Goal: Check status

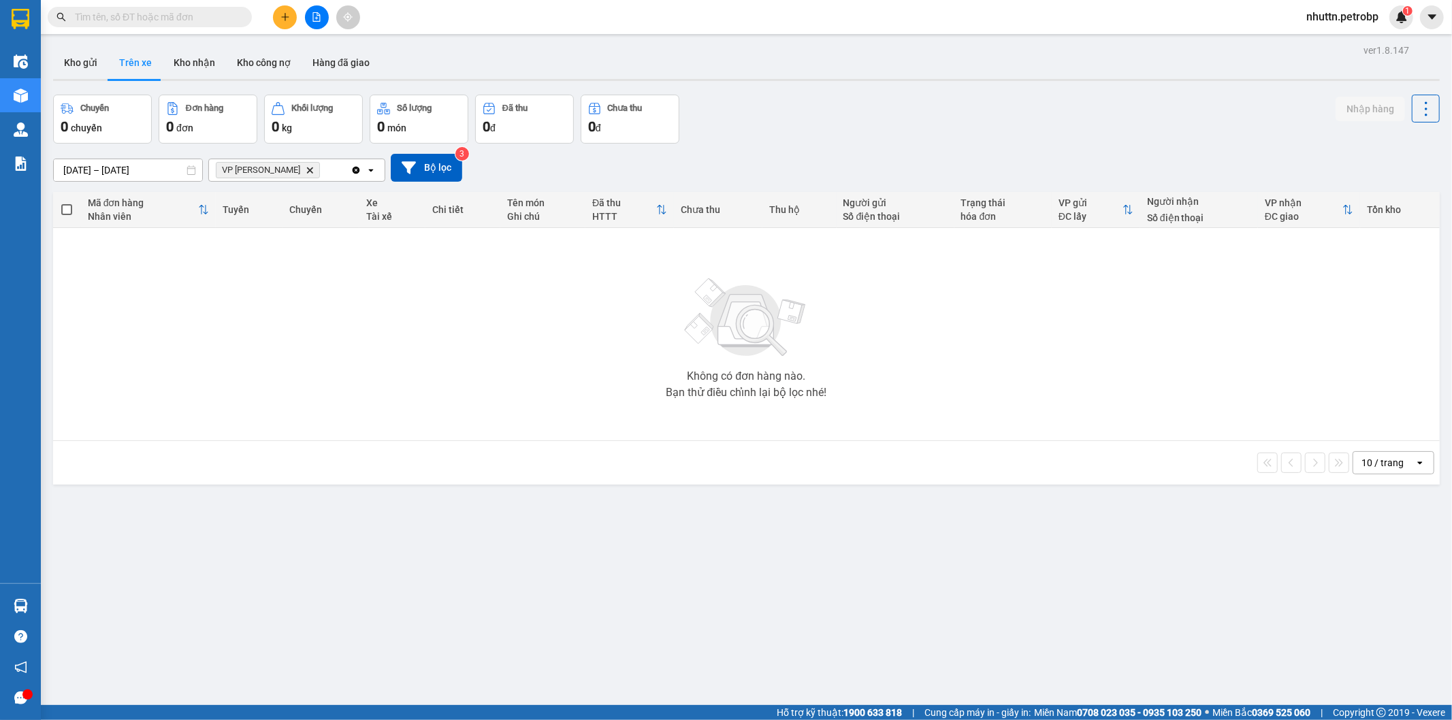
click at [146, 63] on button "Trên xe" at bounding box center [135, 62] width 54 height 33
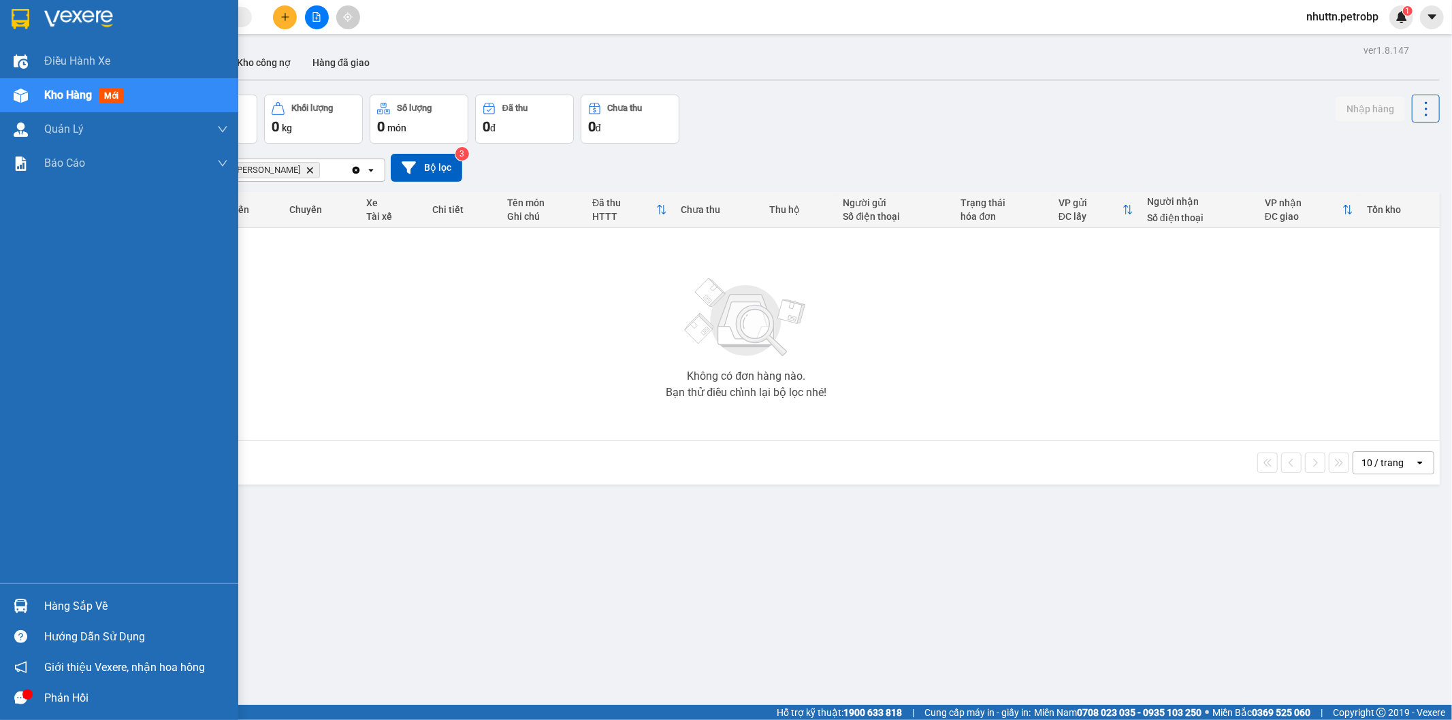
click at [82, 604] on div "Hàng sắp về" at bounding box center [136, 607] width 184 height 20
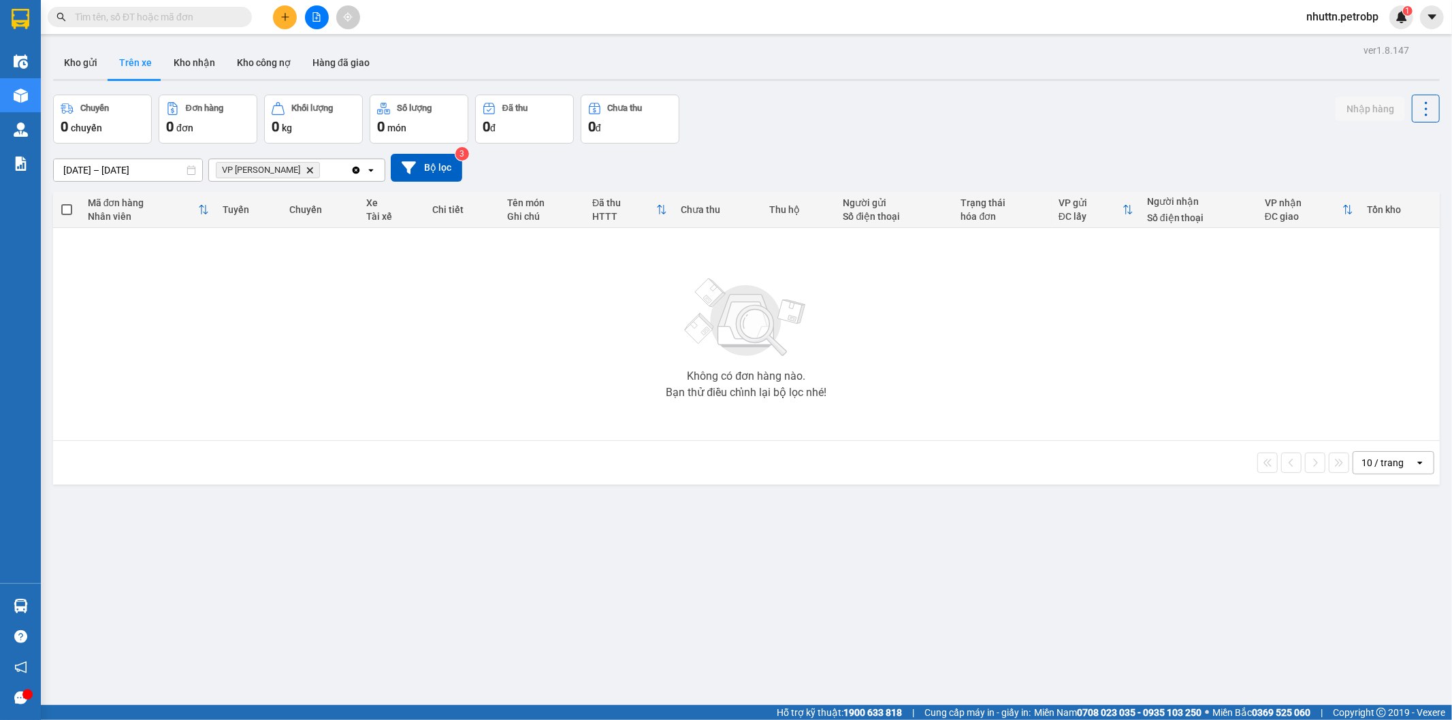
click at [763, 610] on section "Kết quả tìm kiếm ( 0 ) Bộ lọc No Data nhuttn.petrobp 1 Điều hành xe Kho hàng mớ…" at bounding box center [726, 360] width 1452 height 720
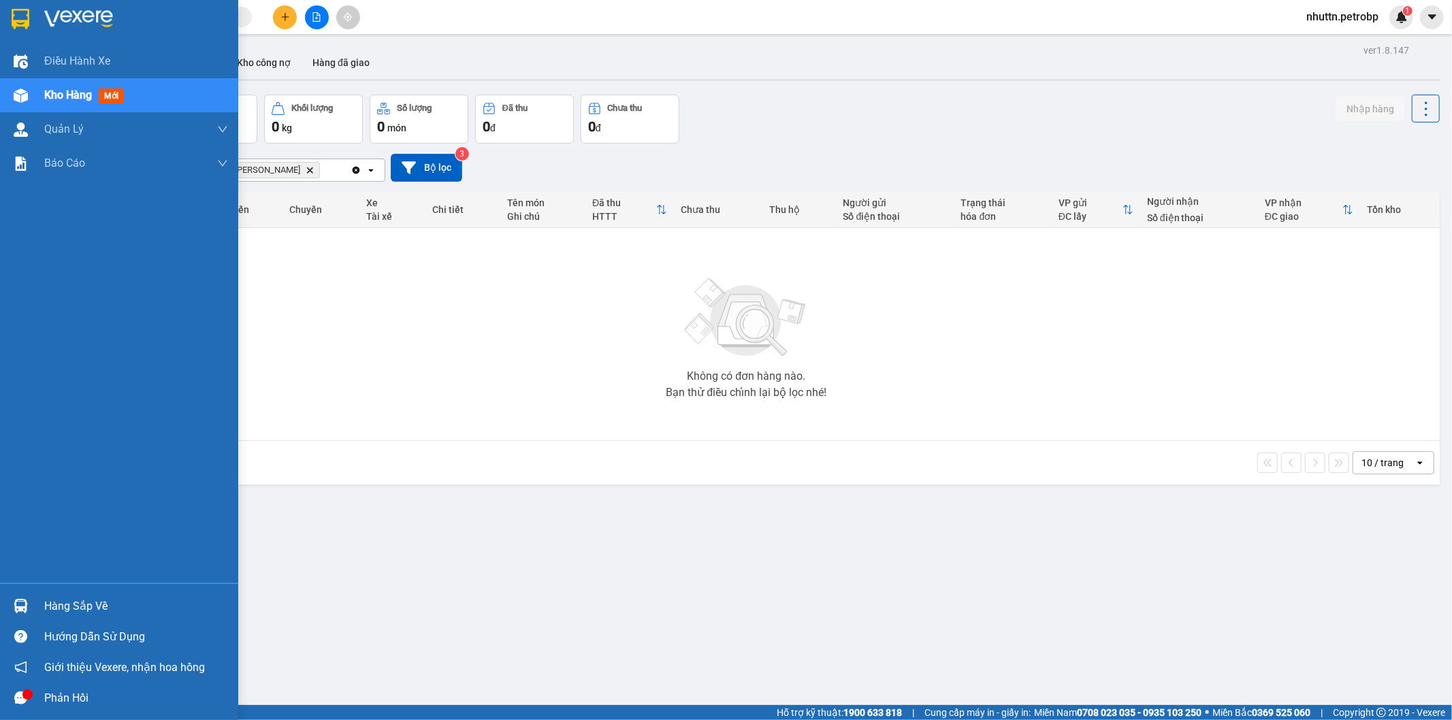
click at [79, 601] on div "Hàng sắp về" at bounding box center [136, 607] width 184 height 20
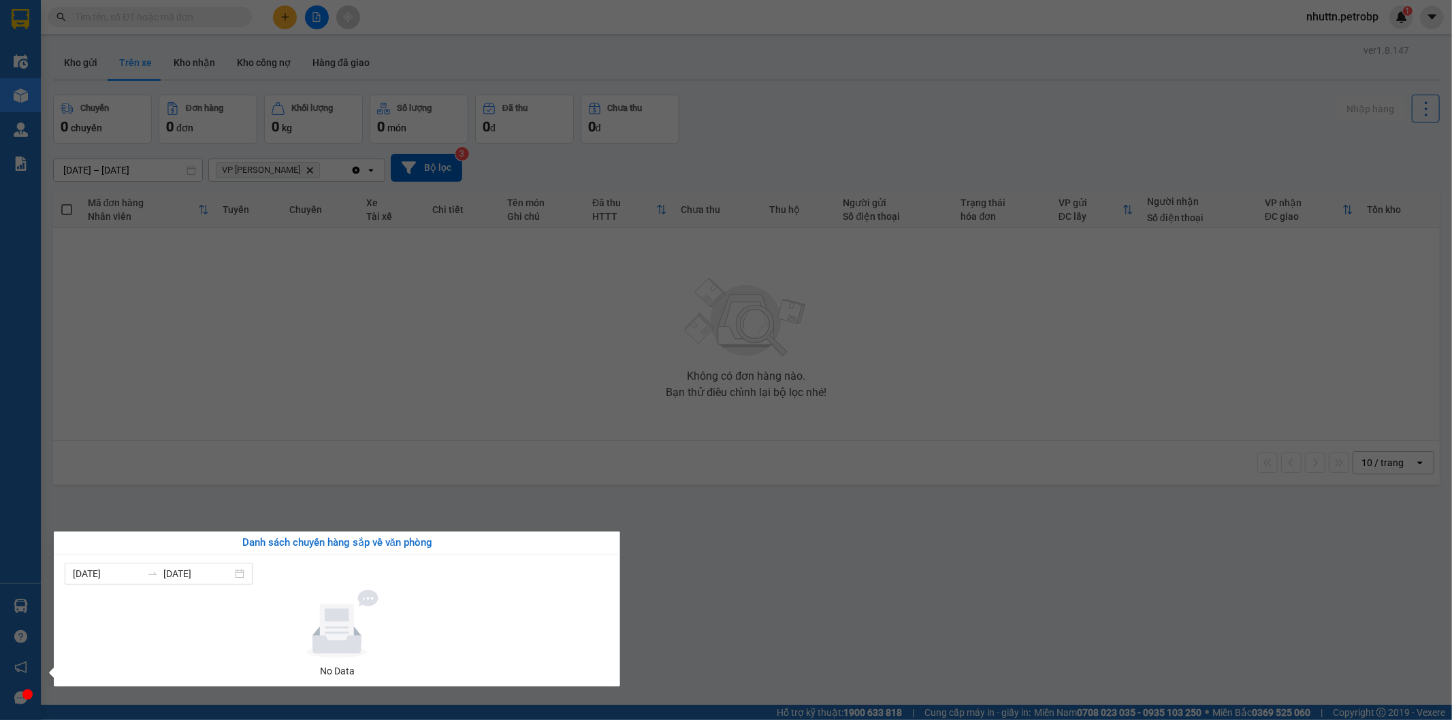
click at [833, 598] on section "Kết quả tìm kiếm ( 0 ) Bộ lọc No Data nhuttn.petrobp 1 Điều hành xe Kho hàng mớ…" at bounding box center [726, 360] width 1452 height 720
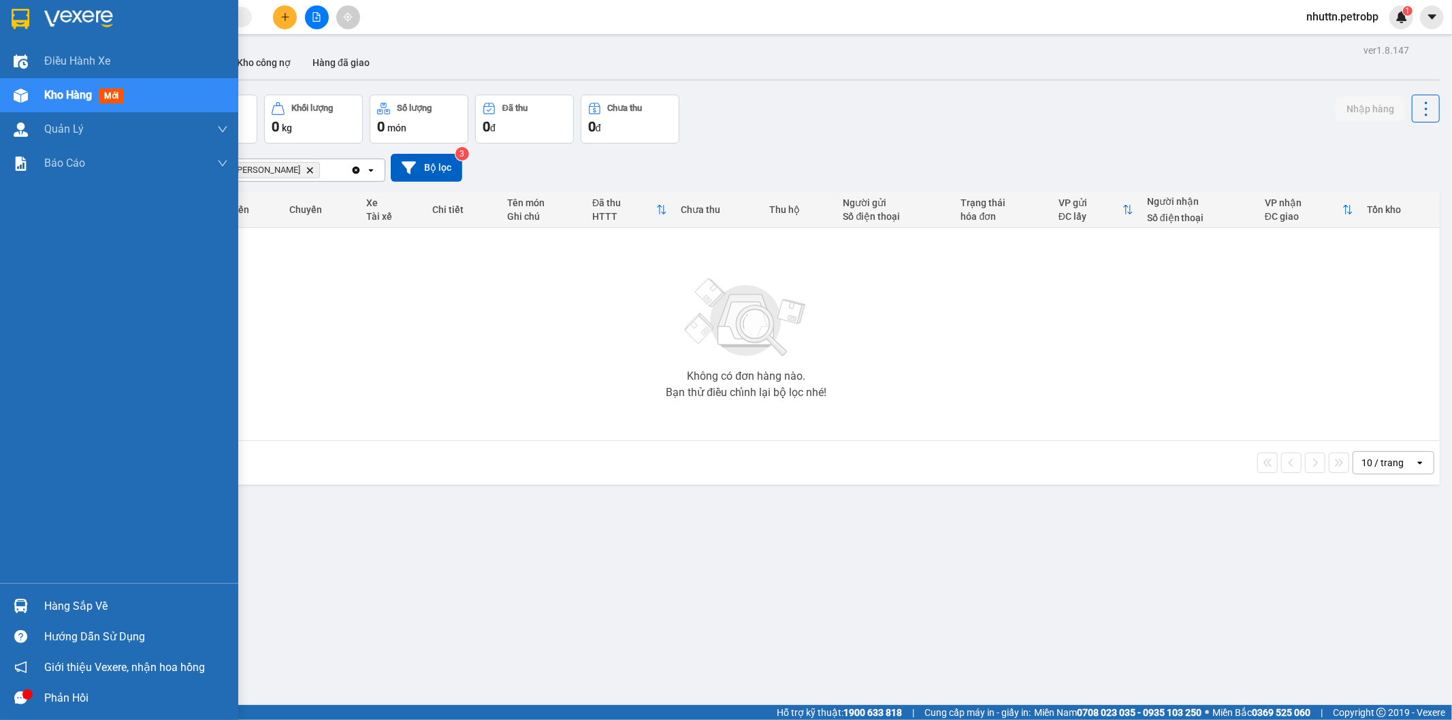
click at [61, 611] on div "Hàng sắp về" at bounding box center [136, 607] width 184 height 20
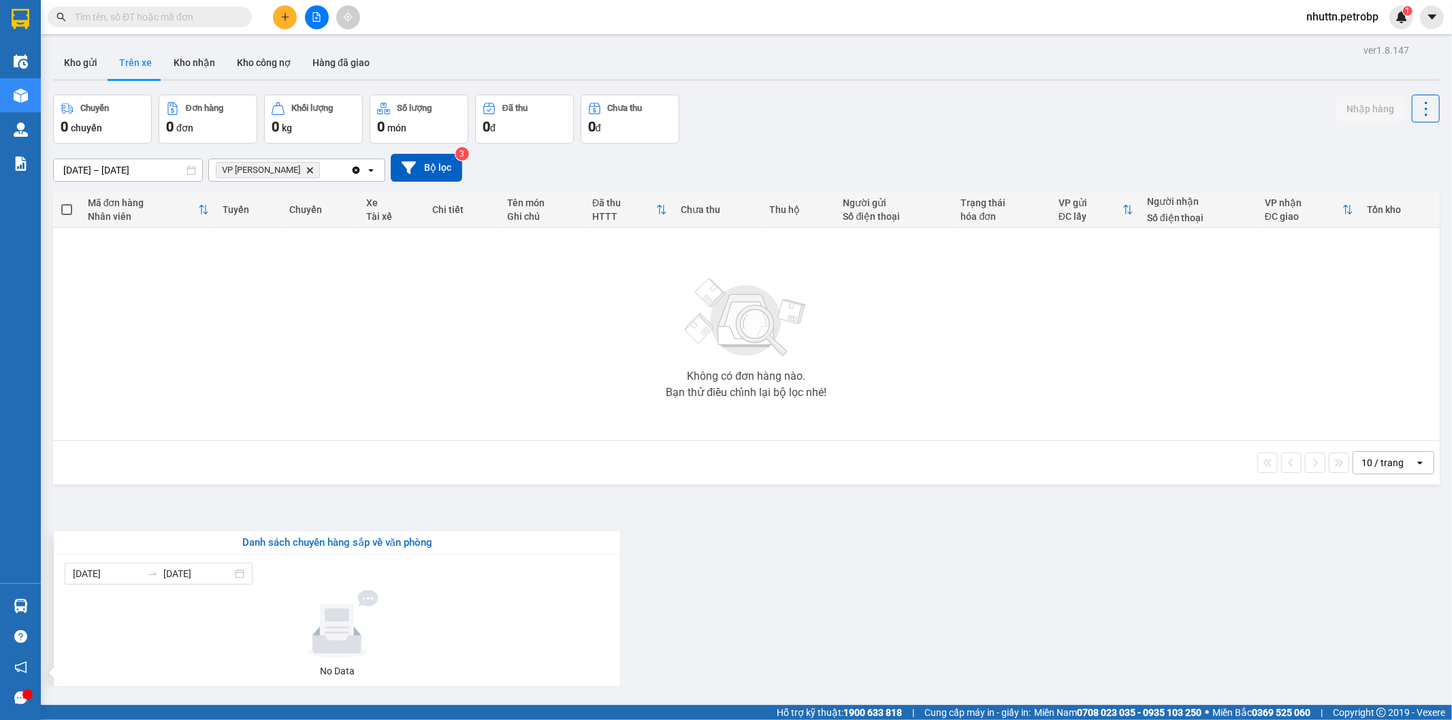
click at [771, 513] on section "Kết quả tìm kiếm ( 0 ) Bộ lọc No Data nhuttn.petrobp 1 Điều hành xe Kho hàng mớ…" at bounding box center [726, 360] width 1452 height 720
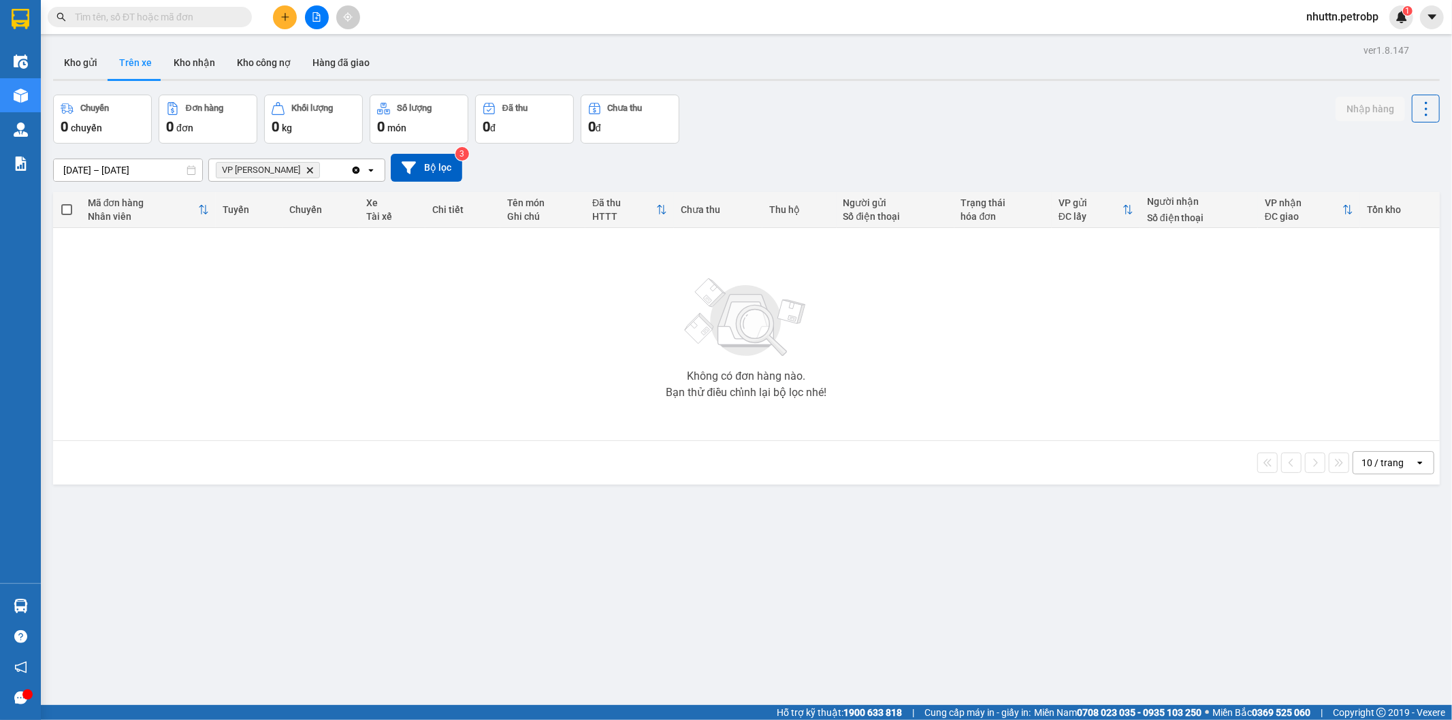
click at [397, 366] on div "Không có đơn hàng nào. Bạn thử điều chỉnh lại bộ lọc nhé!" at bounding box center [746, 334] width 1373 height 204
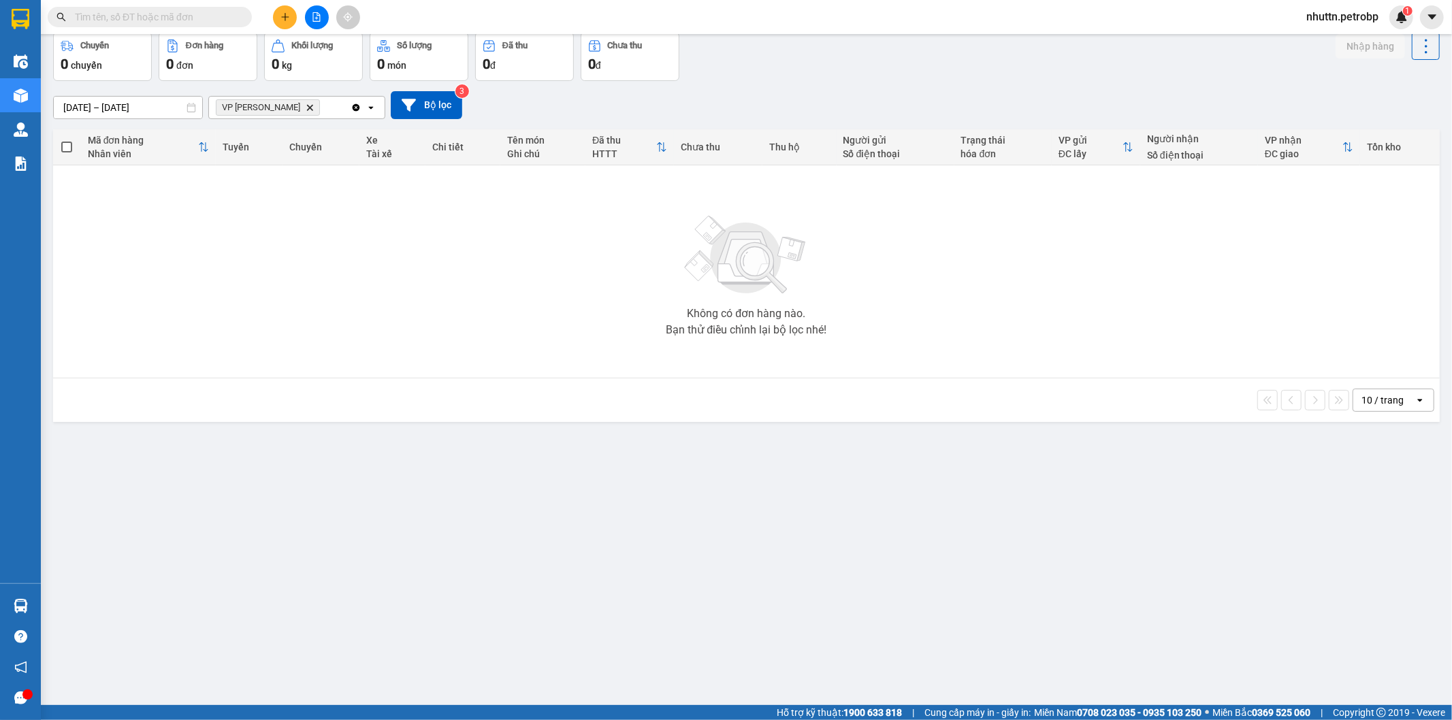
click at [1204, 522] on div "ver 1.8.147 Kho gửi Trên xe Kho nhận Kho công nợ Hàng đã giao Chuyến 0 chuyến Đ…" at bounding box center [747, 338] width 1398 height 720
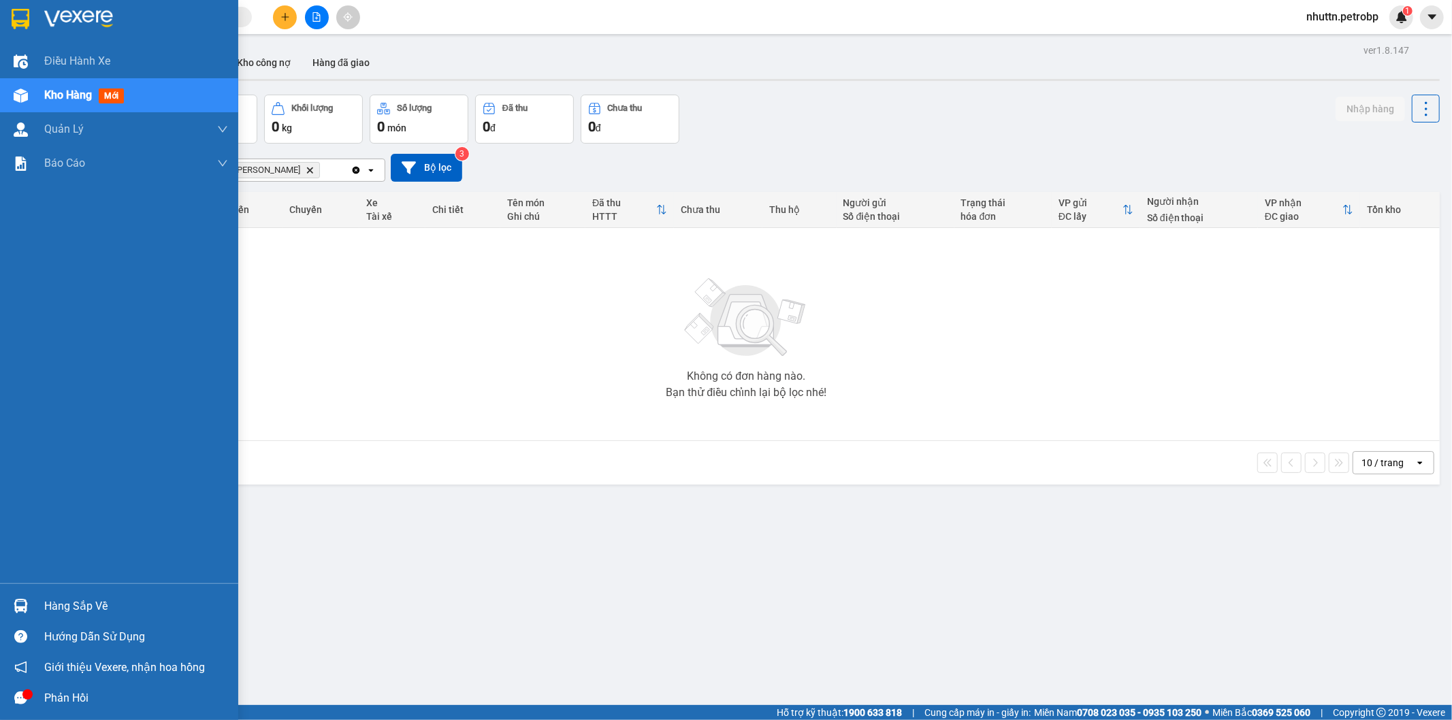
click at [22, 616] on div at bounding box center [21, 606] width 24 height 24
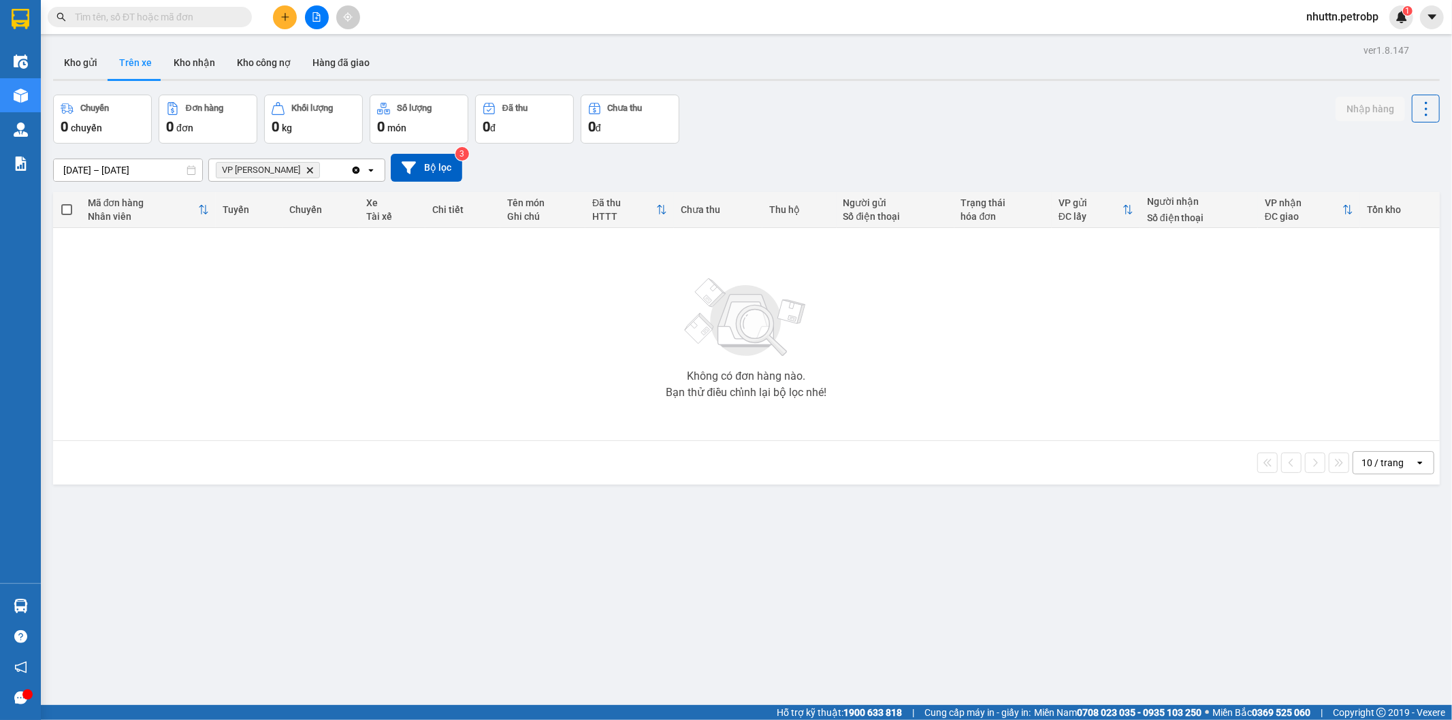
click at [685, 575] on section "Kết quả tìm kiếm ( 0 ) Bộ lọc No Data nhuttn.petrobp 1 Điều hành xe Kho hàng mớ…" at bounding box center [726, 360] width 1452 height 720
click at [131, 60] on button "Trên xe" at bounding box center [135, 62] width 54 height 33
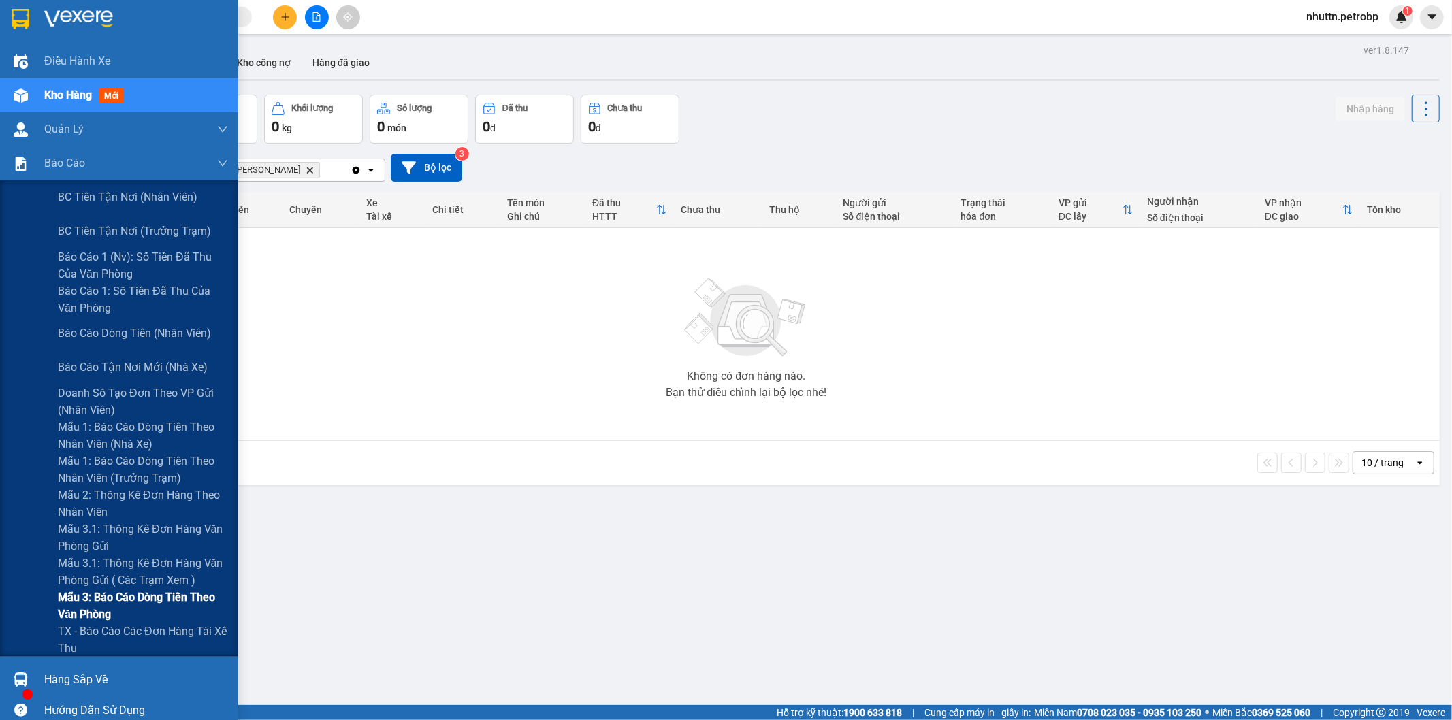
scroll to position [73, 0]
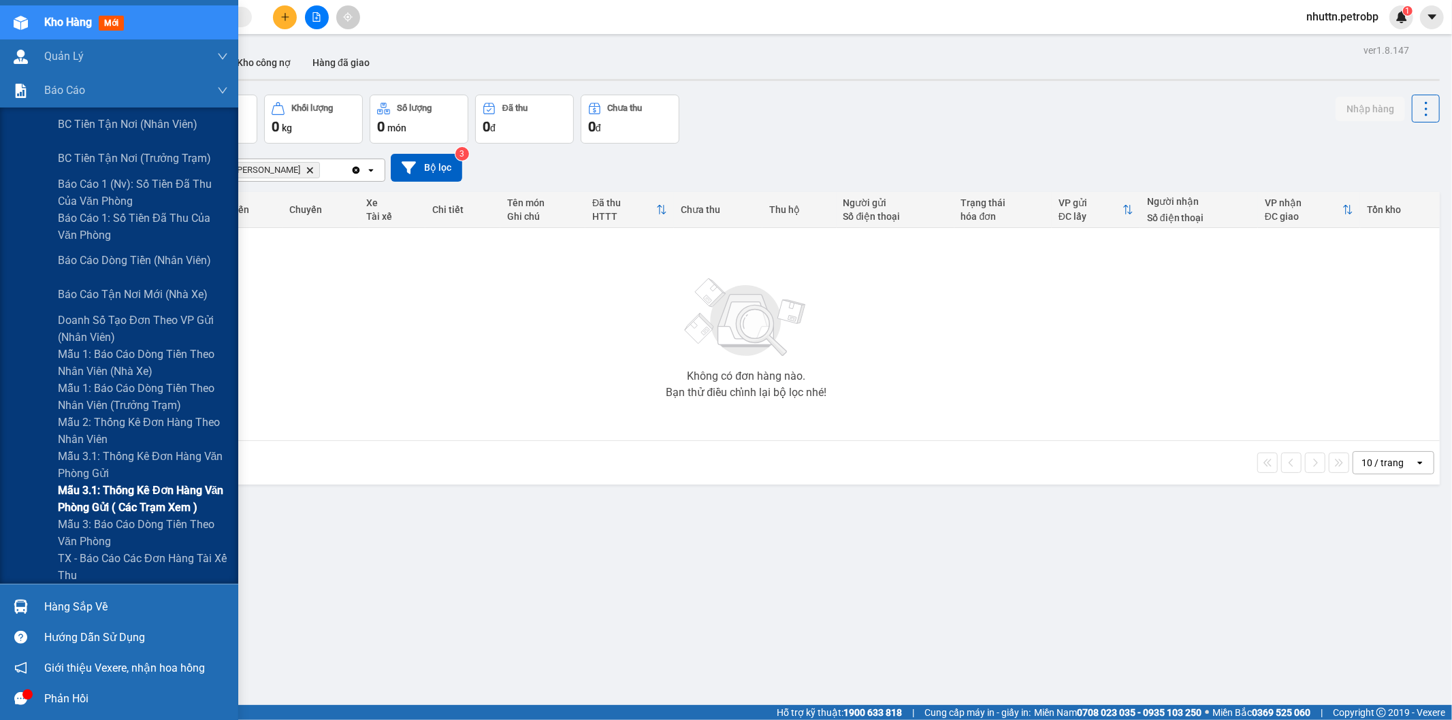
click at [127, 505] on span "Mẫu 3.1: Thống kê đơn hàng văn phòng gửi ( các trạm xem )" at bounding box center [143, 499] width 170 height 34
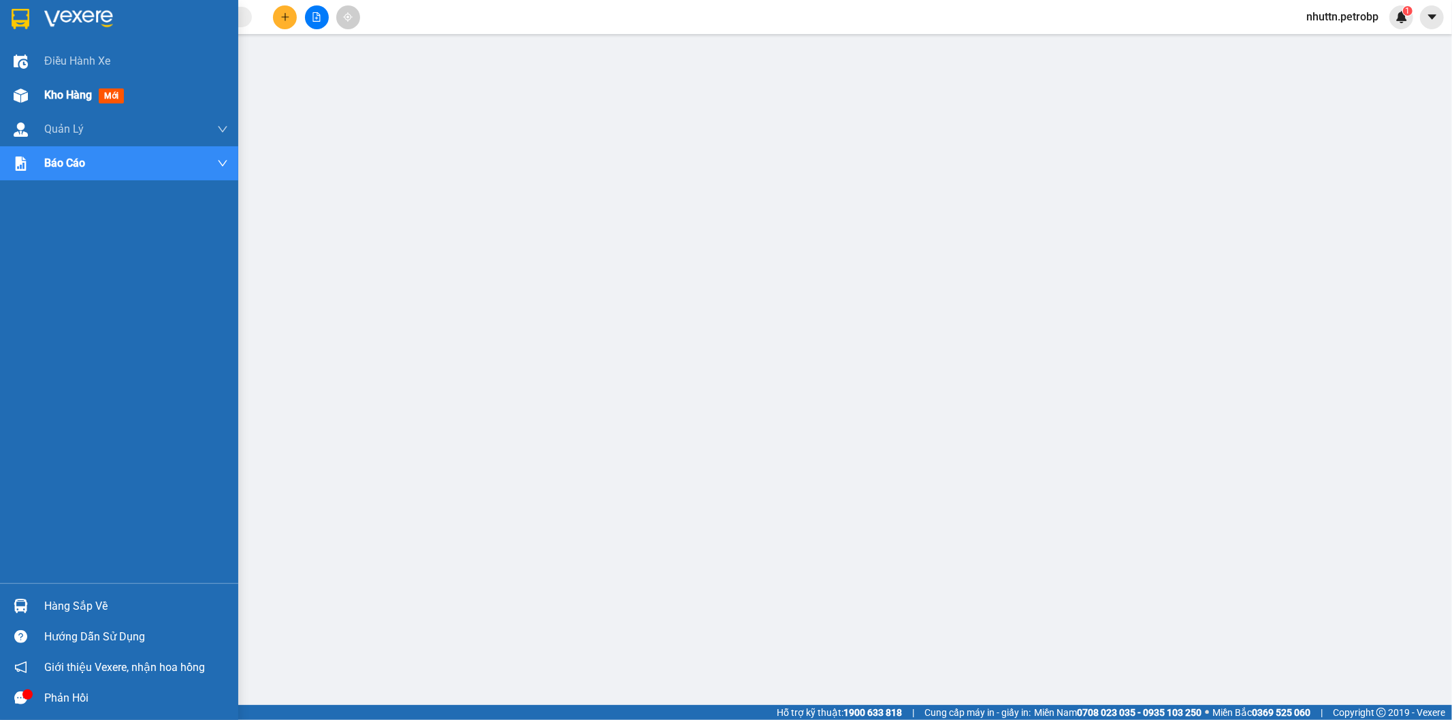
click at [51, 97] on span "Kho hàng" at bounding box center [68, 95] width 48 height 13
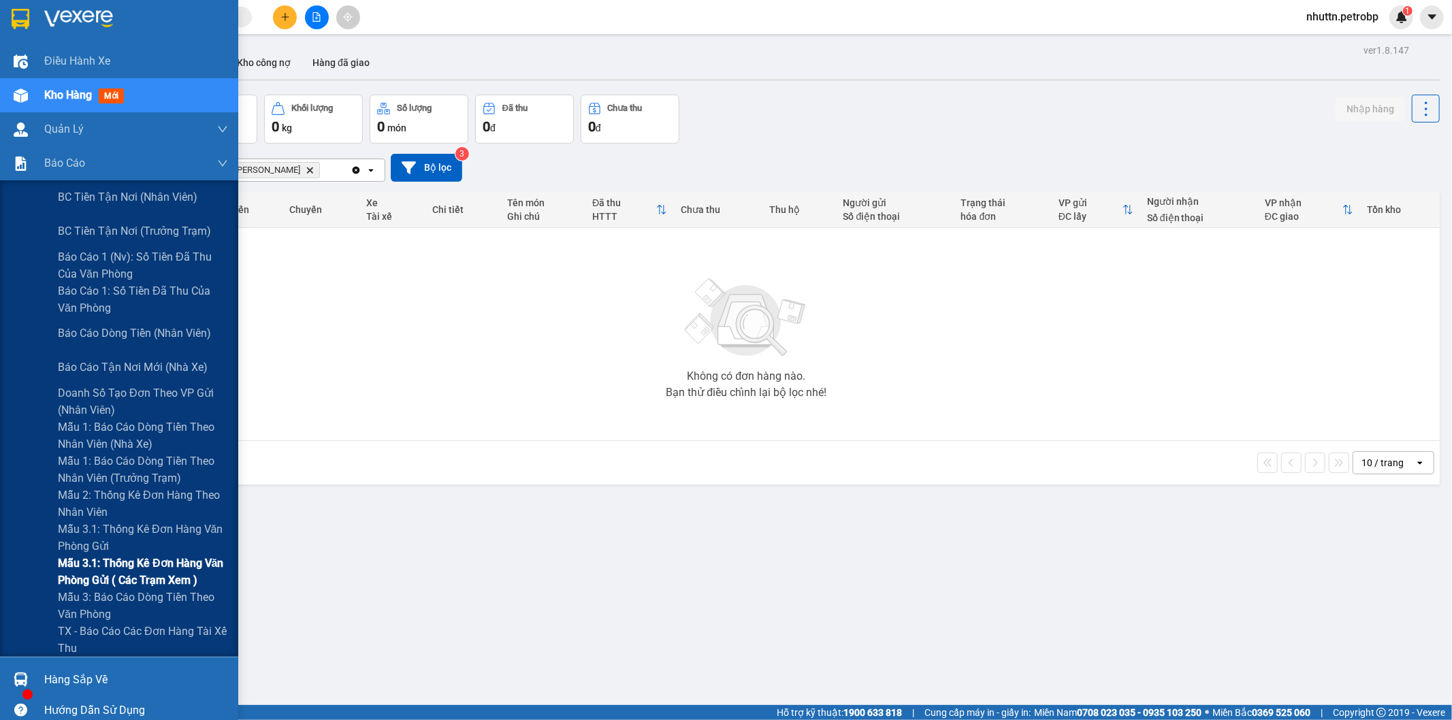
click at [129, 571] on span "Mẫu 3.1: Thống kê đơn hàng văn phòng gửi ( các trạm xem )" at bounding box center [143, 572] width 170 height 34
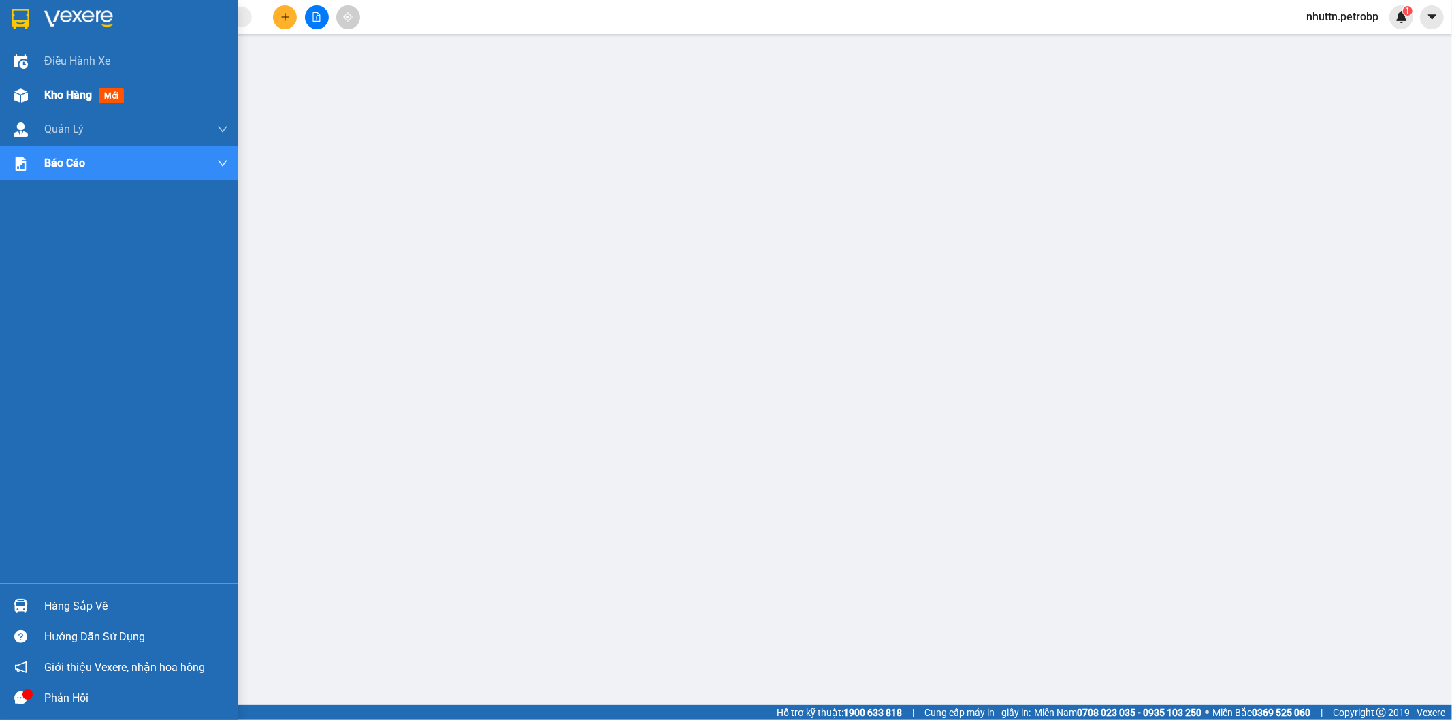
click at [35, 90] on div "Kho hàng mới" at bounding box center [119, 95] width 238 height 34
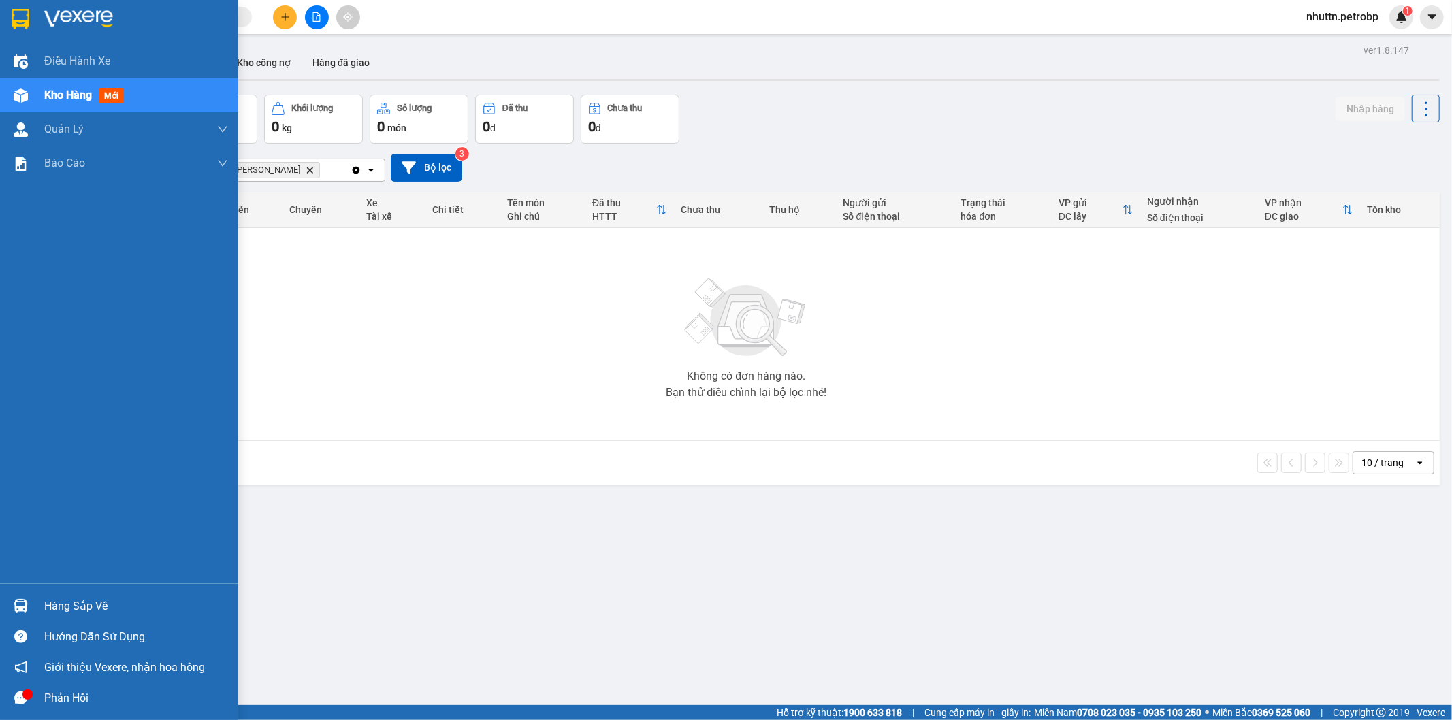
click at [78, 599] on div "Hàng sắp về" at bounding box center [136, 607] width 184 height 20
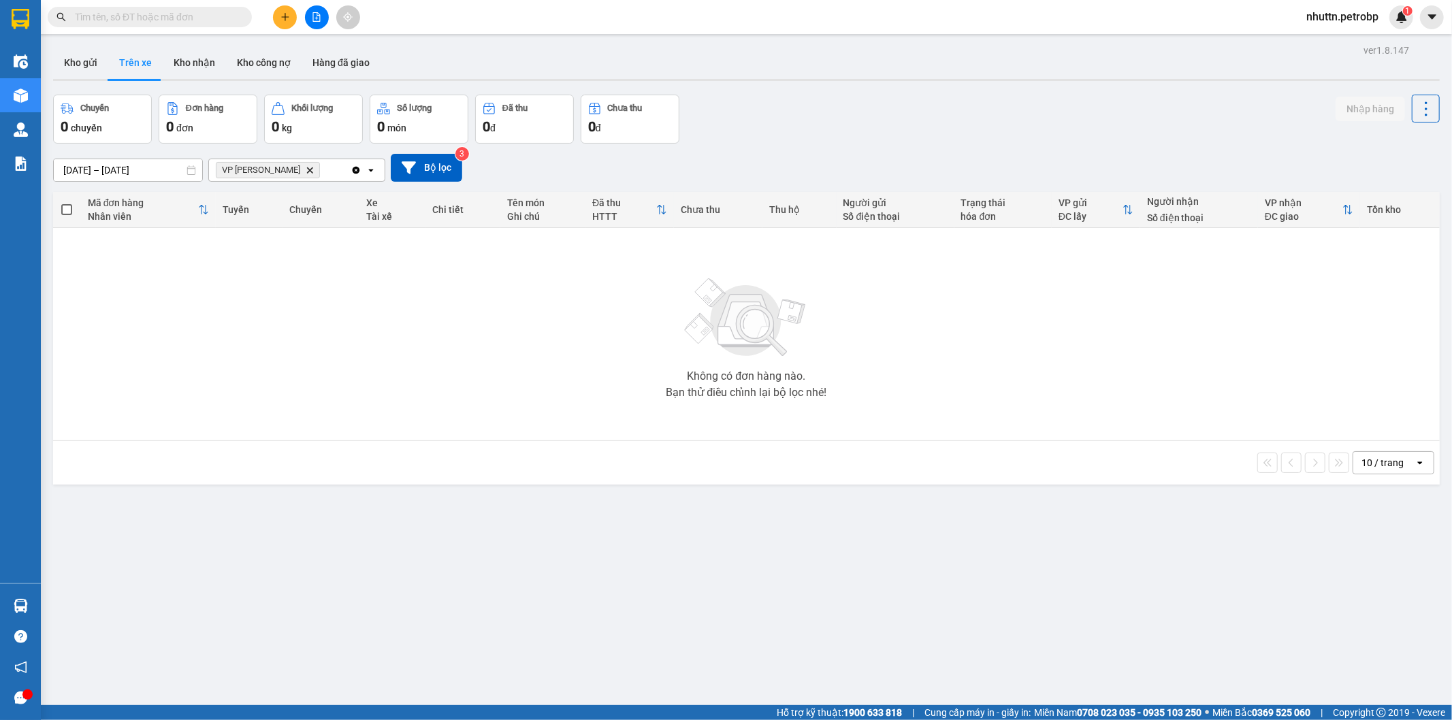
click at [525, 422] on section "Kết quả tìm kiếm ( 0 ) Bộ lọc No Data nhuttn.petrobp 1 Điều hành xe Kho hàng mớ…" at bounding box center [726, 360] width 1452 height 720
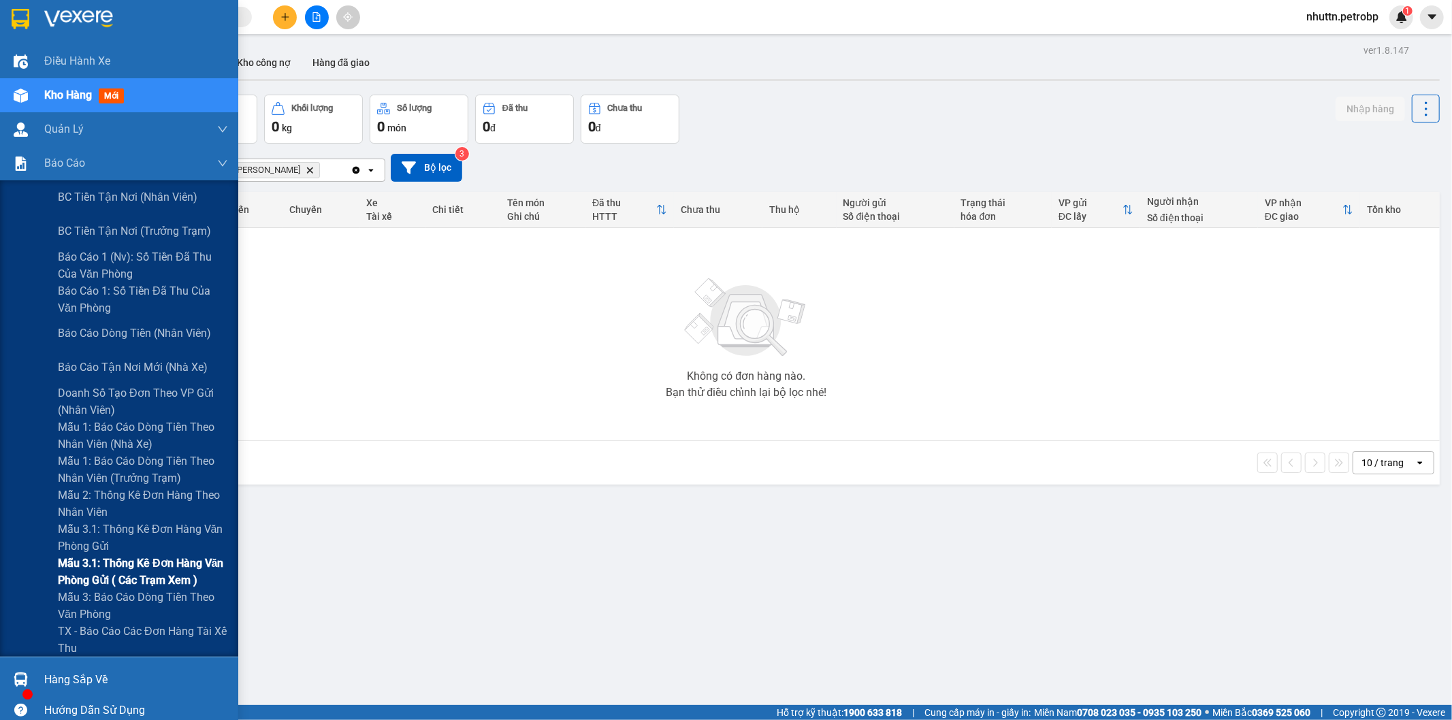
click at [114, 562] on span "Mẫu 3.1: Thống kê đơn hàng văn phòng gửi ( các trạm xem )" at bounding box center [143, 572] width 170 height 34
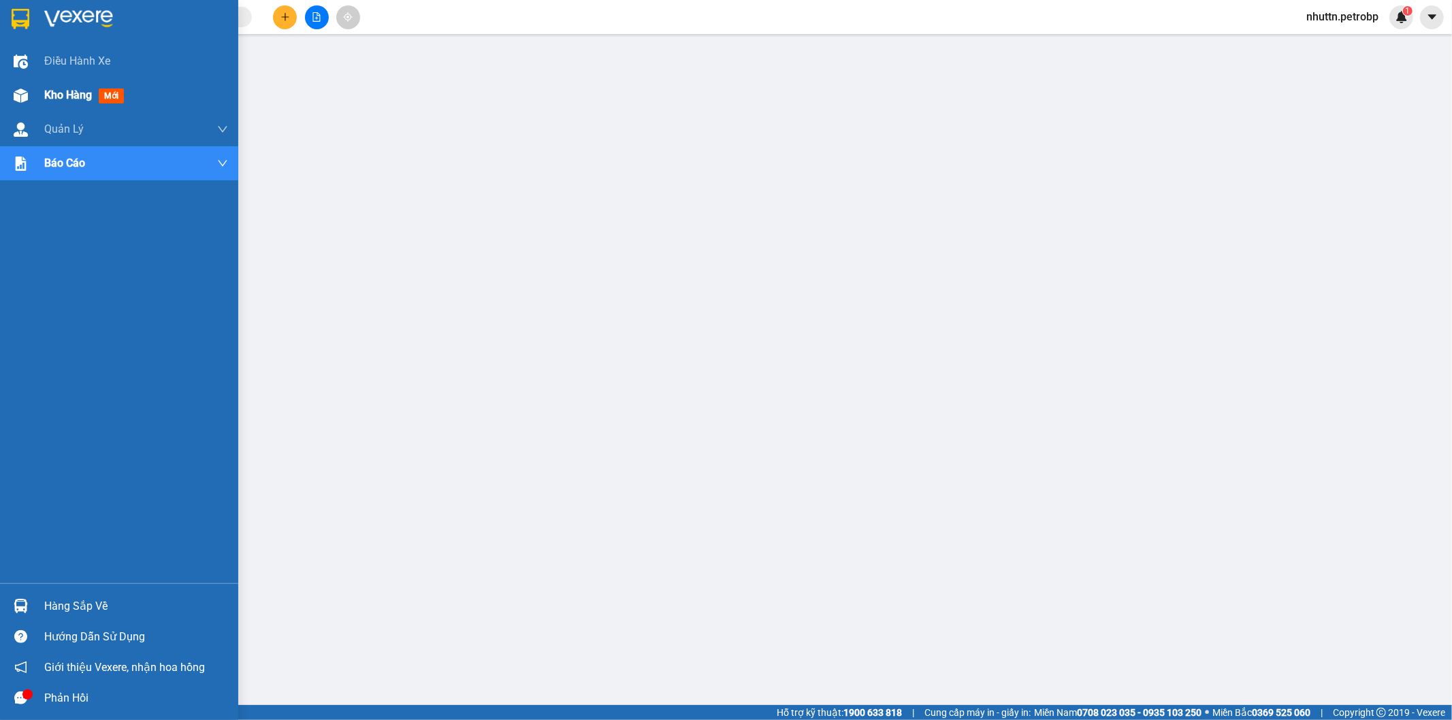
click at [22, 97] on img at bounding box center [21, 96] width 14 height 14
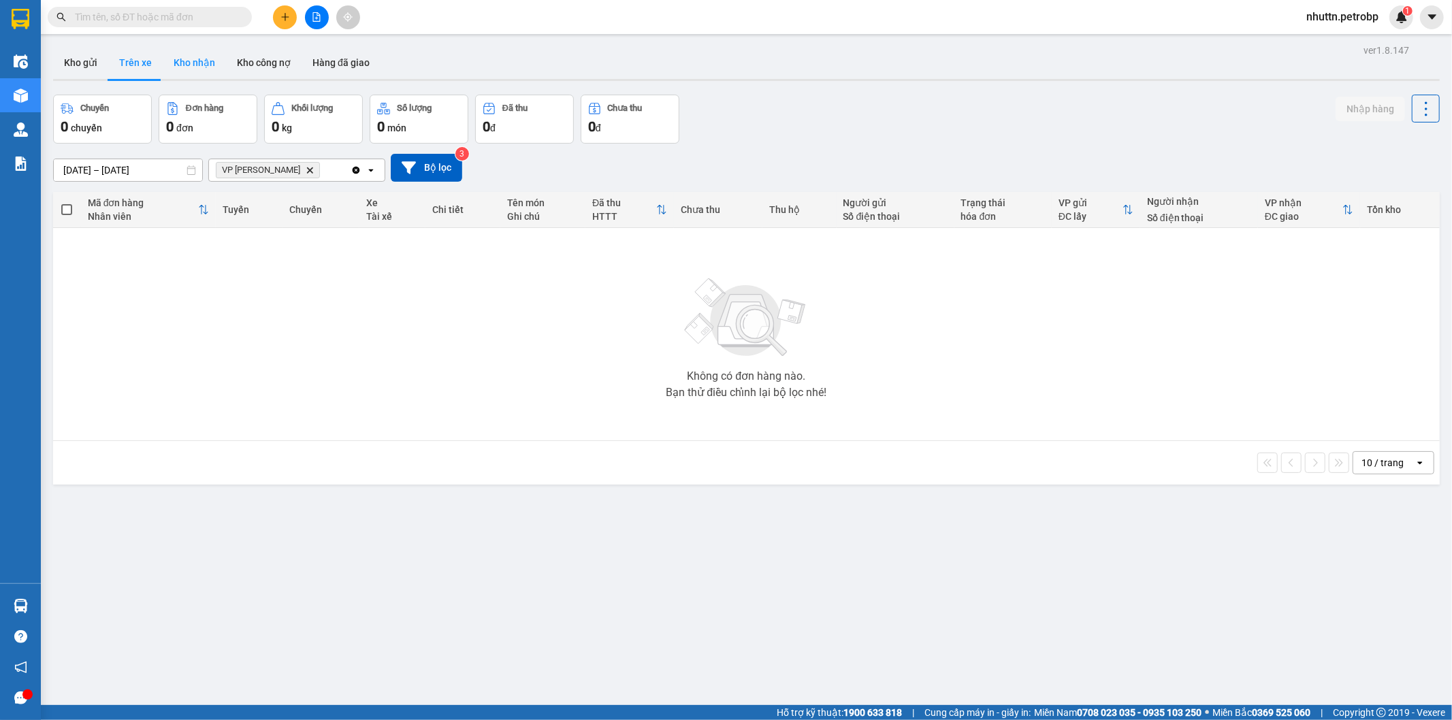
click at [200, 65] on button "Kho nhận" at bounding box center [194, 62] width 63 height 33
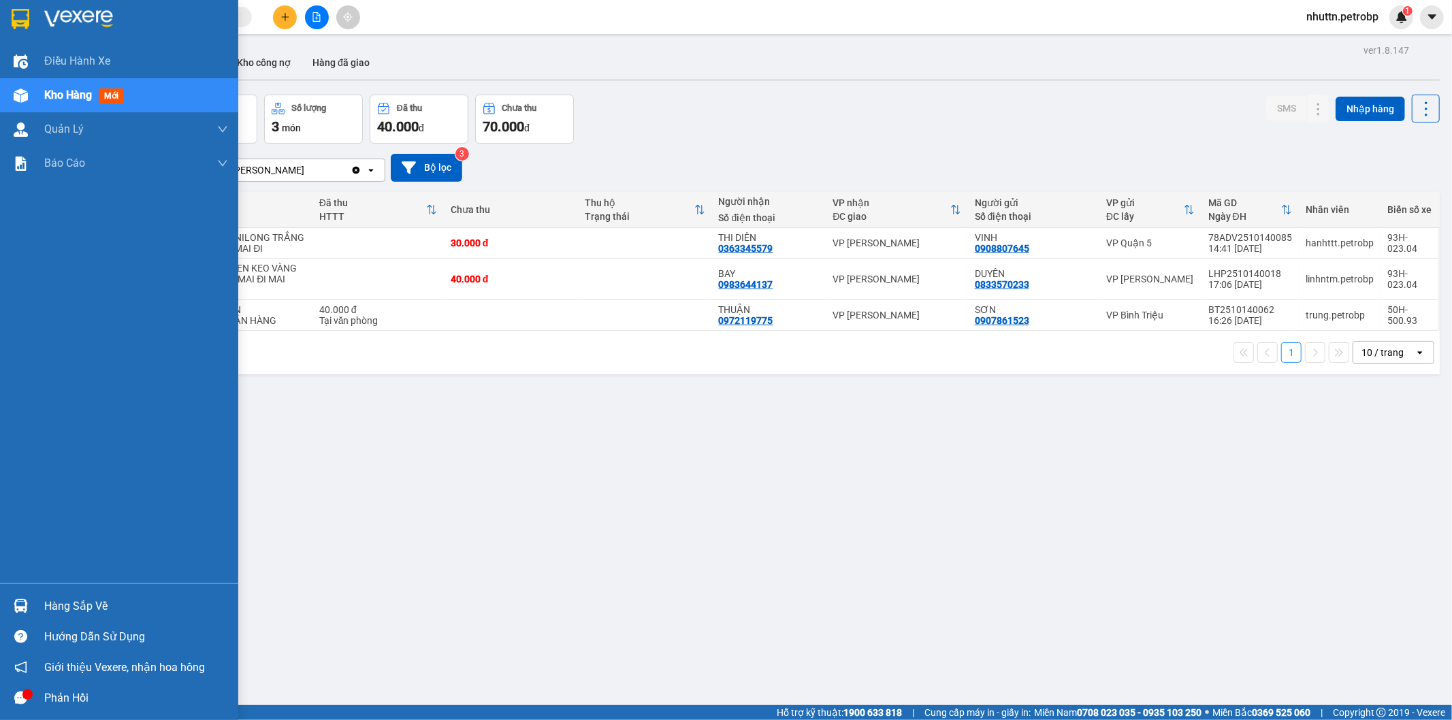
click at [48, 603] on div "Hàng sắp về" at bounding box center [136, 607] width 184 height 20
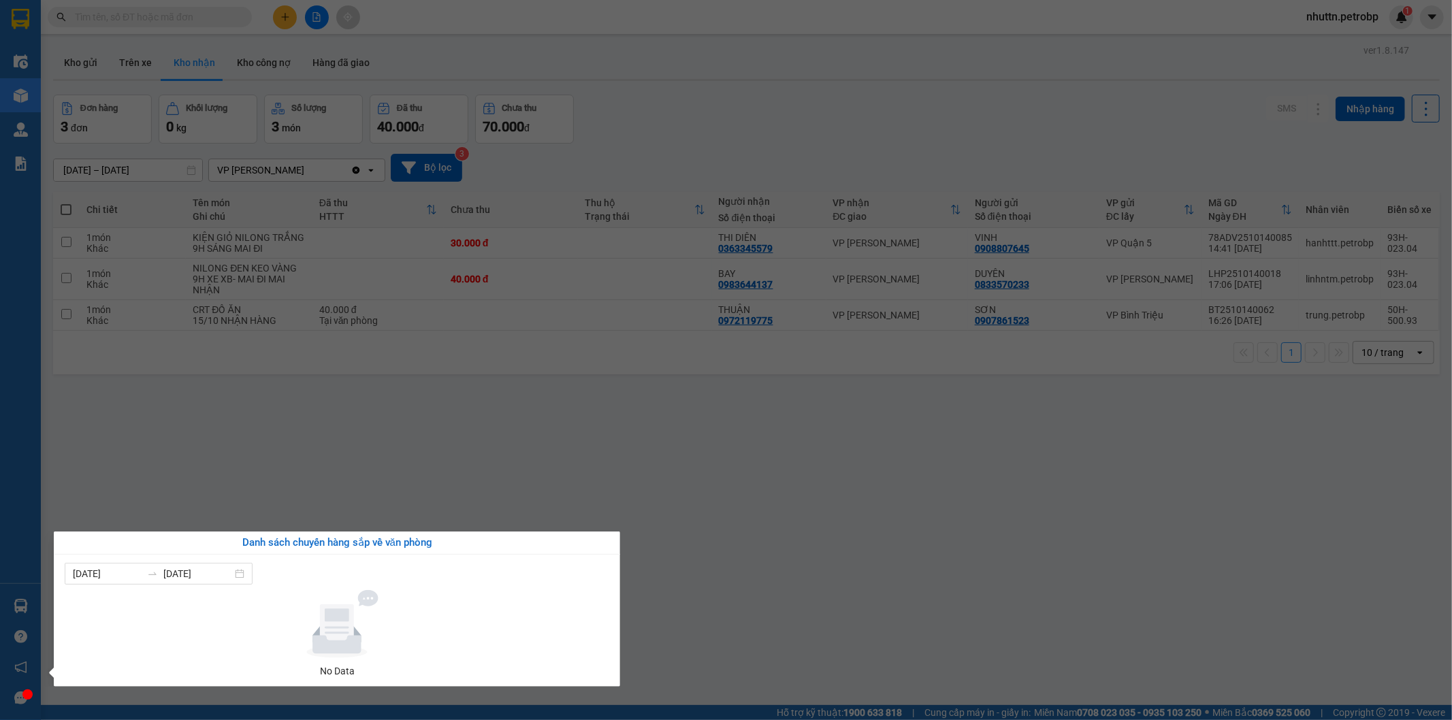
click at [716, 482] on section "Kết quả tìm kiếm ( 0 ) Bộ lọc No Data nhuttn.petrobp 1 Điều hành xe Kho hàng mớ…" at bounding box center [726, 360] width 1452 height 720
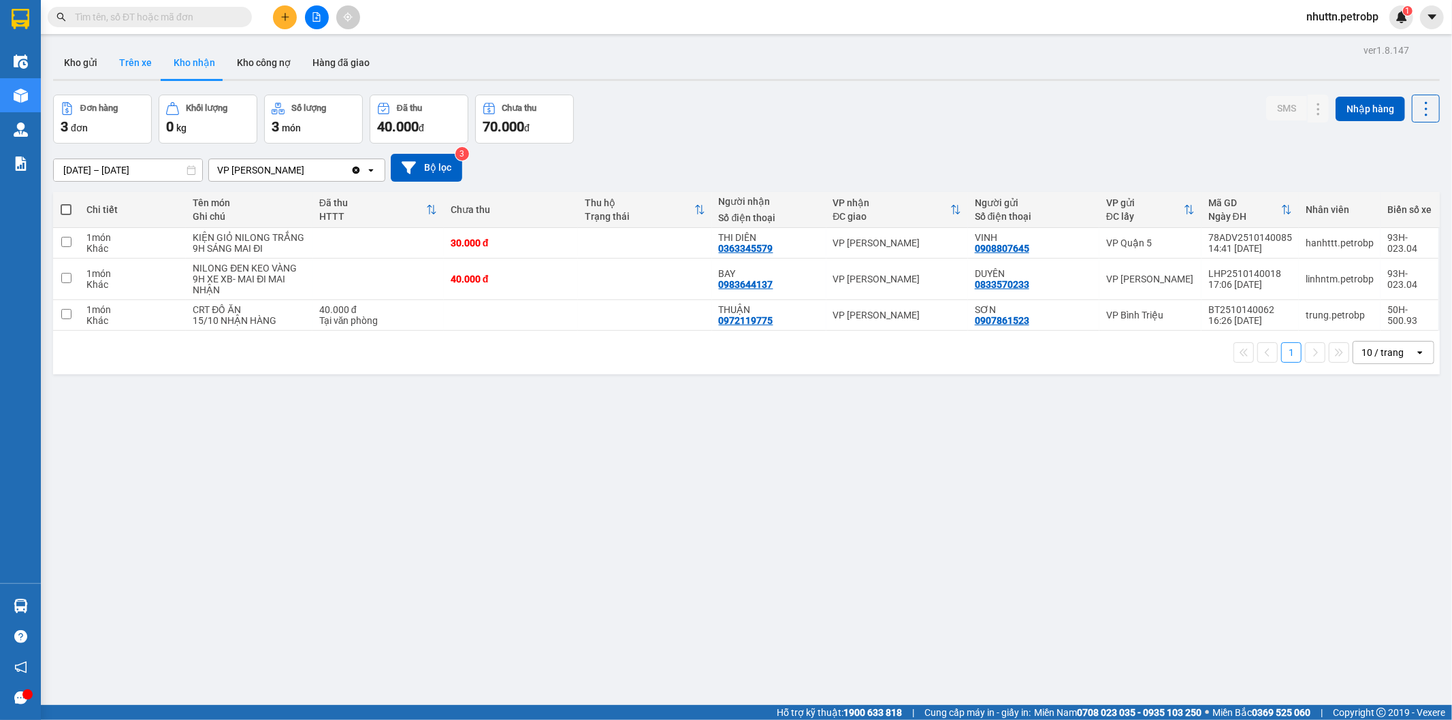
click at [132, 64] on button "Trên xe" at bounding box center [135, 62] width 54 height 33
type input "[DATE] – [DATE]"
